Goal: Complete application form

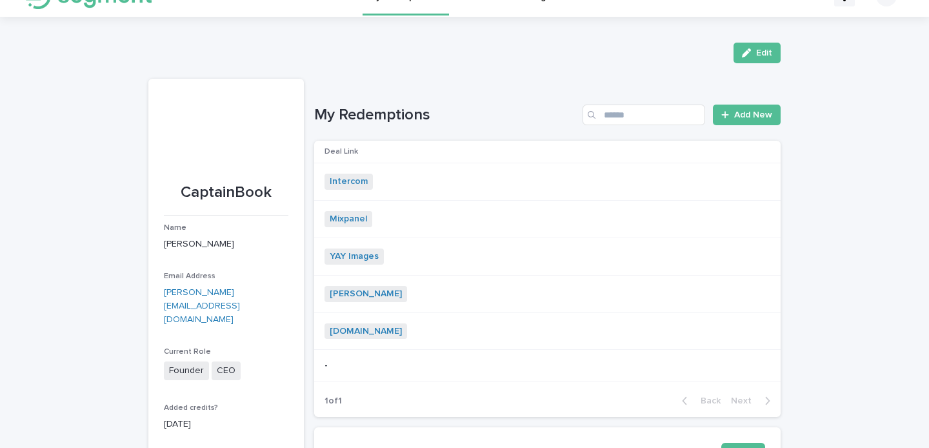
scroll to position [1, 0]
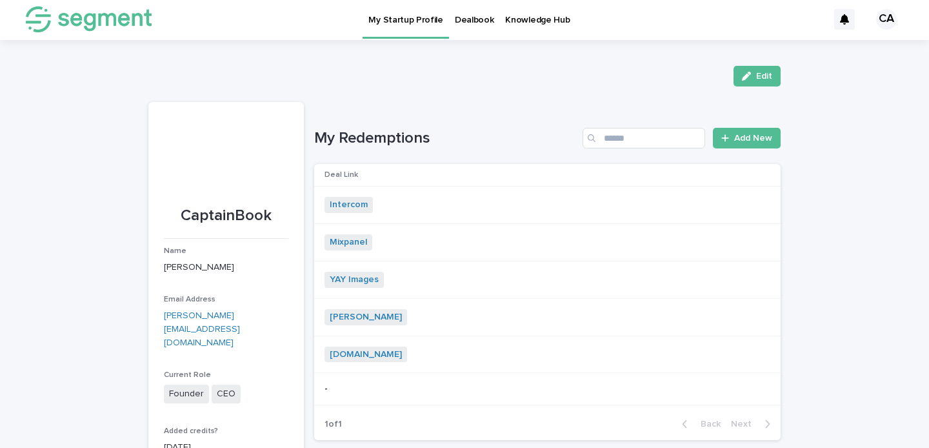
click at [401, 234] on div "Mixpanel + 0" at bounding box center [543, 242] width 436 height 16
click at [725, 142] on icon at bounding box center [726, 139] width 8 height 9
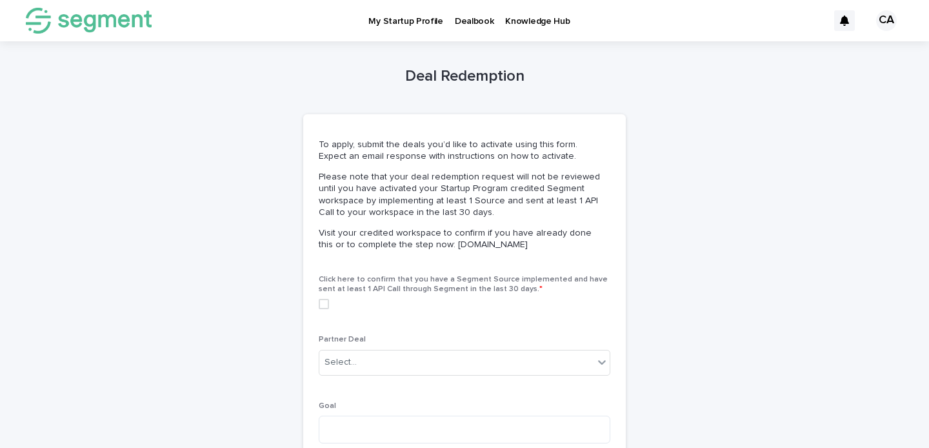
scroll to position [152, 0]
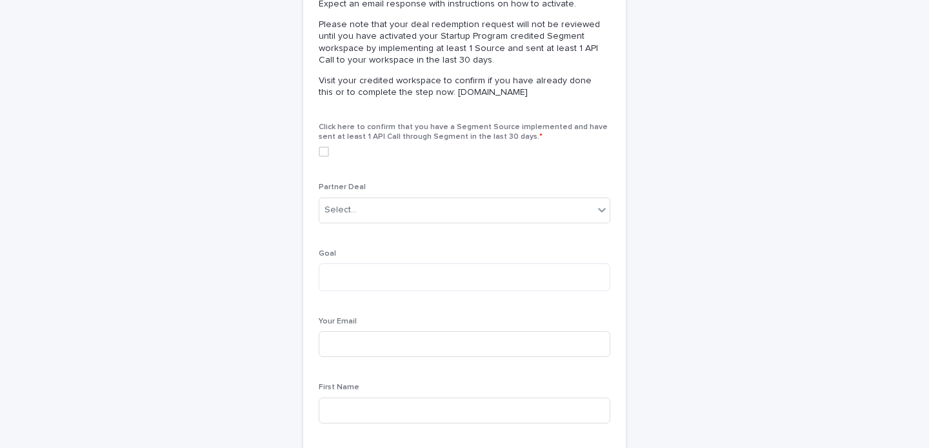
click at [373, 196] on div "Partner Deal Select..." at bounding box center [465, 208] width 292 height 50
click at [367, 205] on div "Select..." at bounding box center [456, 209] width 274 height 21
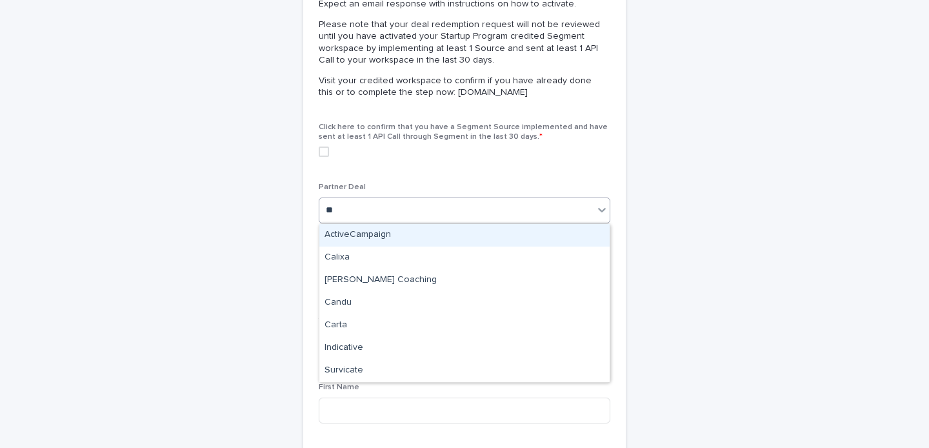
type input "***"
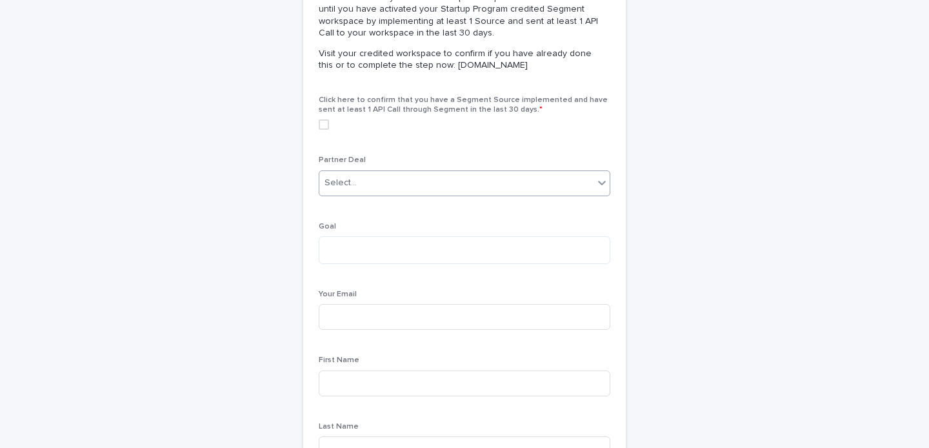
scroll to position [0, 0]
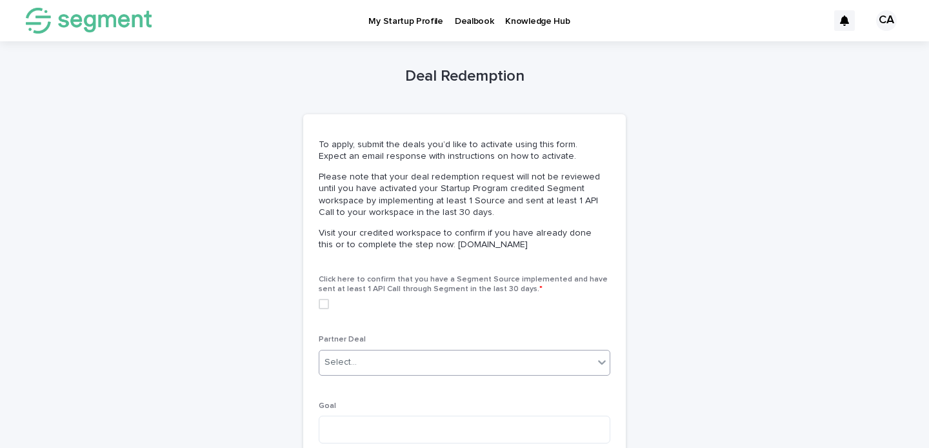
click at [416, 218] on div "To apply, submit the deals you’d like to activate using this form. Expect an em…" at bounding box center [462, 195] width 287 height 112
